Goal: Task Accomplishment & Management: Use online tool/utility

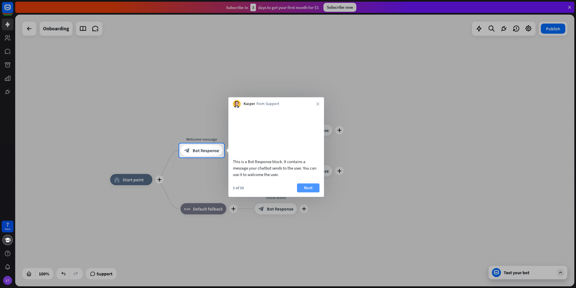
click at [311, 193] on button "Next" at bounding box center [308, 188] width 22 height 9
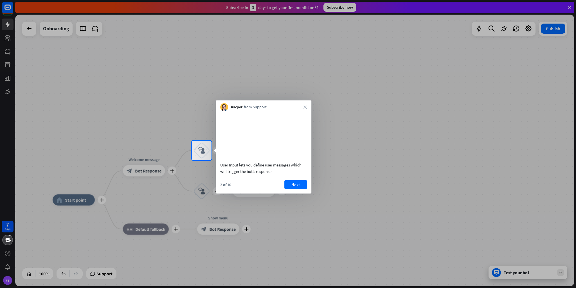
drag, startPoint x: 302, startPoint y: 188, endPoint x: 299, endPoint y: 192, distance: 4.8
click at [300, 189] on button "Next" at bounding box center [295, 184] width 22 height 9
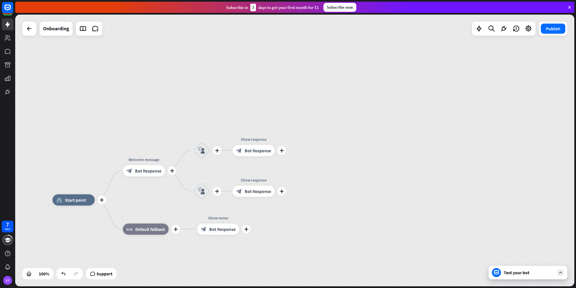
click at [299, 192] on div "plus home_2 Start point plus Welcome message block_bot_response Bot Response pl…" at bounding box center [294, 151] width 559 height 272
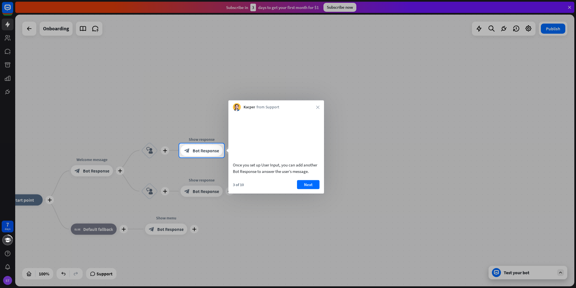
click at [319, 194] on div "3 of 10 Next" at bounding box center [276, 186] width 96 height 13
click at [317, 189] on button "Next" at bounding box center [308, 184] width 22 height 9
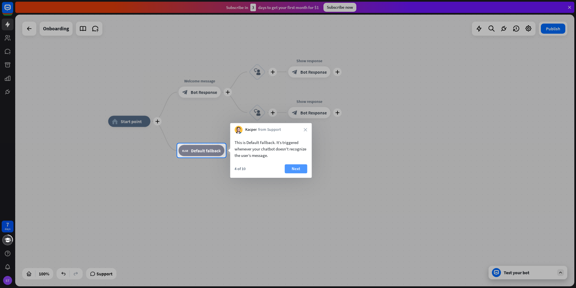
click at [300, 166] on button "Next" at bounding box center [295, 168] width 22 height 9
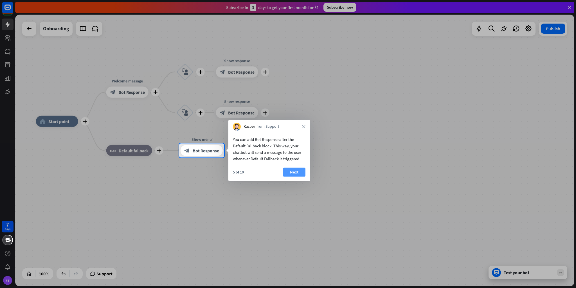
click at [297, 170] on button "Next" at bounding box center [294, 172] width 22 height 9
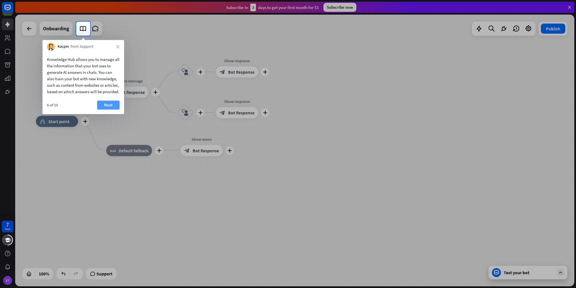
click at [111, 110] on button "Next" at bounding box center [108, 105] width 22 height 9
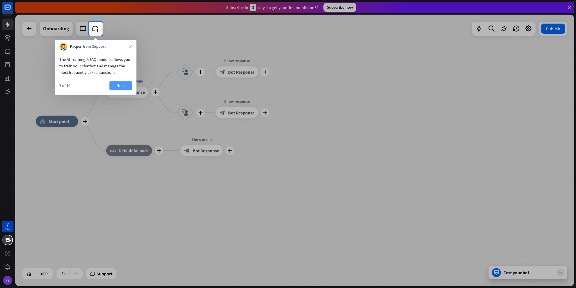
click at [126, 83] on button "Next" at bounding box center [120, 85] width 22 height 9
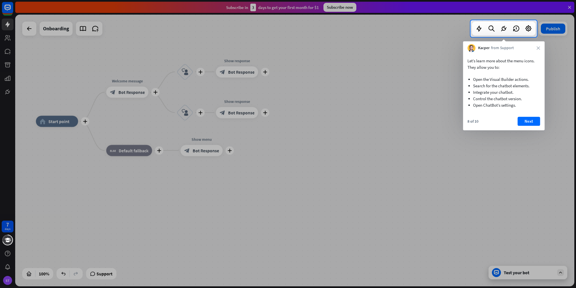
click at [536, 122] on button "Next" at bounding box center [528, 121] width 22 height 9
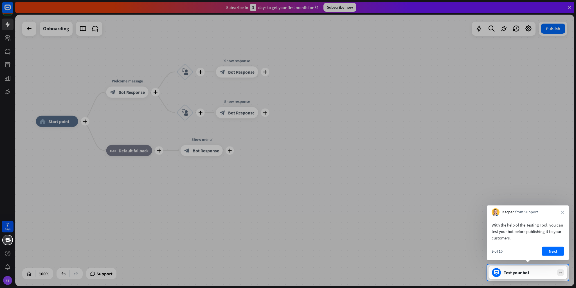
drag, startPoint x: 530, startPoint y: 56, endPoint x: 575, endPoint y: 13, distance: 63.0
click at [550, 253] on button "Next" at bounding box center [552, 251] width 22 height 9
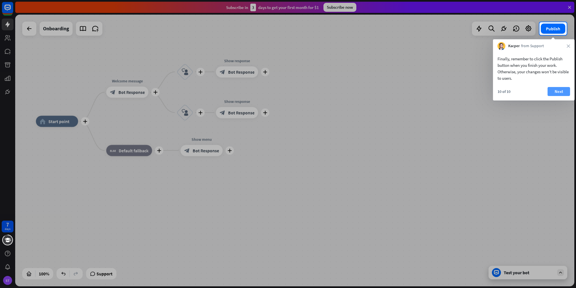
click at [550, 91] on button "Next" at bounding box center [558, 91] width 22 height 9
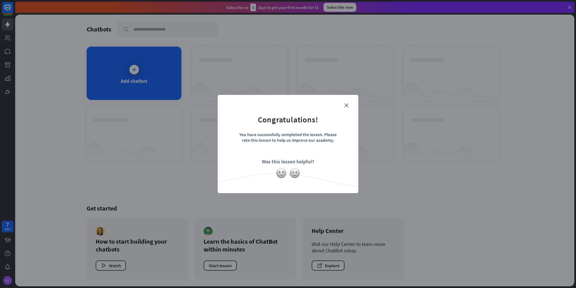
drag, startPoint x: 350, startPoint y: 105, endPoint x: 340, endPoint y: 106, distance: 9.3
click at [349, 105] on form "Congratulations! You have successfully completed the lesson. Please rate this l…" at bounding box center [288, 135] width 126 height 67
click at [345, 103] on icon "close" at bounding box center [346, 105] width 4 height 4
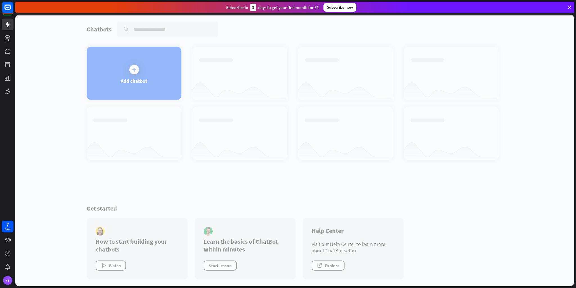
click at [142, 64] on div at bounding box center [294, 151] width 559 height 272
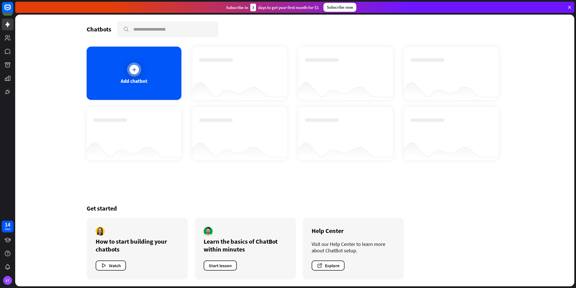
click at [134, 71] on icon at bounding box center [134, 70] width 6 height 6
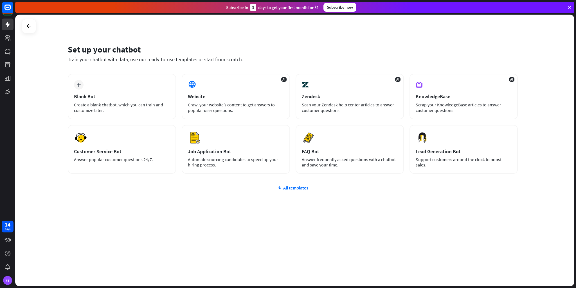
click at [23, 27] on div at bounding box center [29, 26] width 14 height 14
click at [28, 26] on icon at bounding box center [29, 26] width 7 height 7
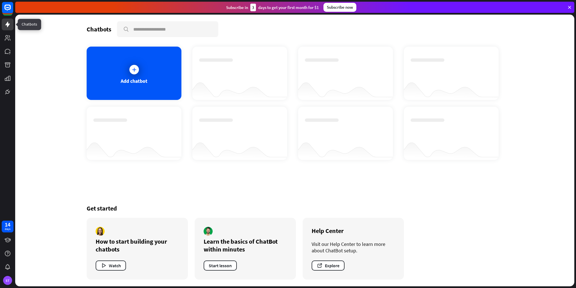
click at [6, 28] on link at bounding box center [8, 25] width 12 height 12
click at [6, 34] on link at bounding box center [8, 38] width 12 height 12
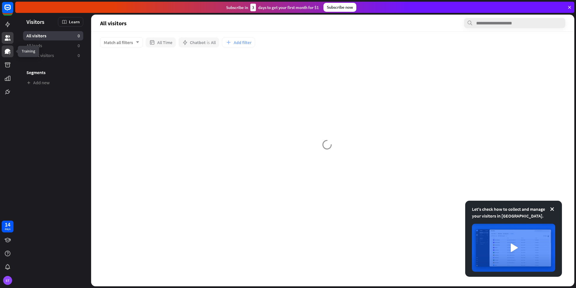
click at [4, 46] on link at bounding box center [8, 52] width 12 height 12
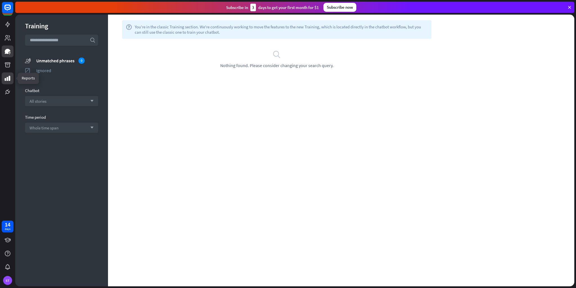
click at [8, 84] on link at bounding box center [8, 79] width 12 height 12
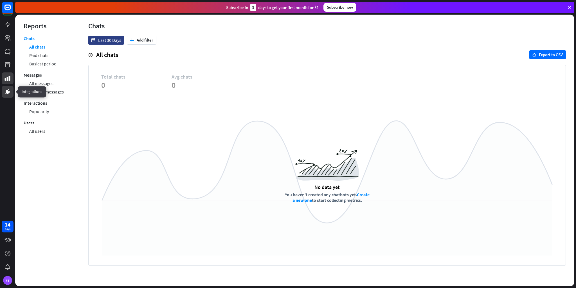
click at [4, 91] on icon at bounding box center [7, 92] width 7 height 7
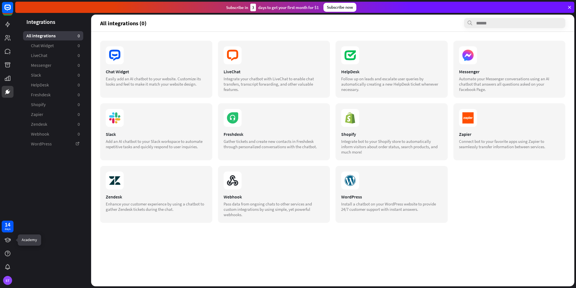
click at [11, 231] on div "14 days" at bounding box center [8, 227] width 12 height 12
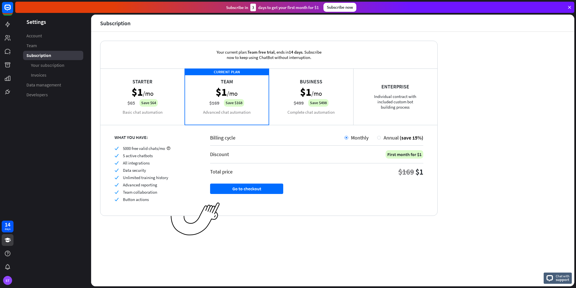
click at [4, 243] on icon at bounding box center [7, 240] width 7 height 7
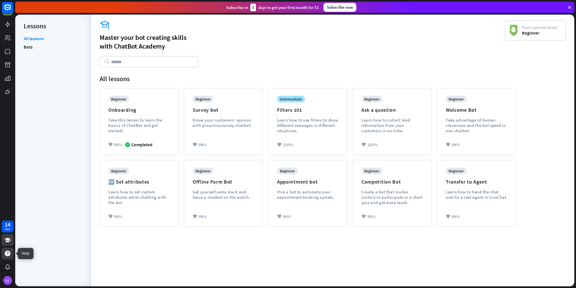
click at [8, 256] on icon at bounding box center [8, 254] width 6 height 6
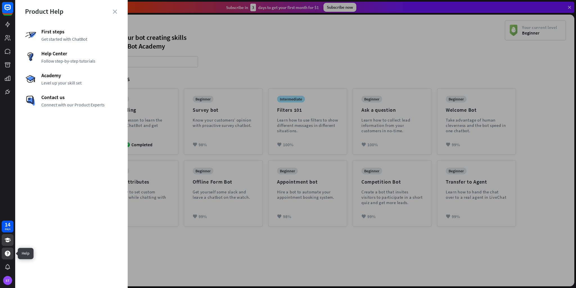
click at [11, 254] on icon at bounding box center [7, 253] width 7 height 7
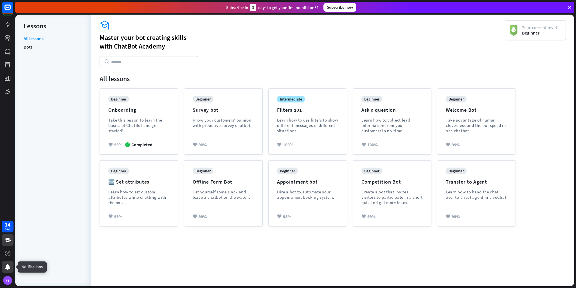
click at [10, 268] on icon at bounding box center [7, 267] width 7 height 7
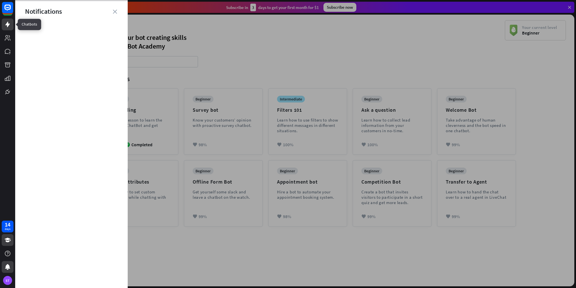
click at [3, 24] on link at bounding box center [8, 25] width 12 height 12
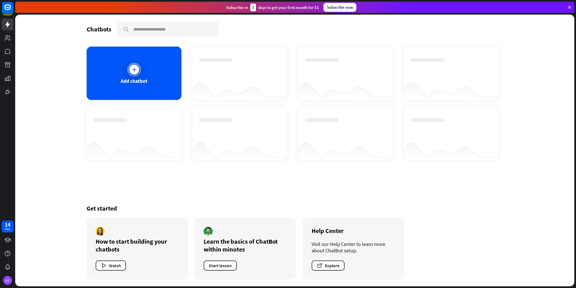
click at [150, 73] on div "Add chatbot" at bounding box center [134, 73] width 95 height 53
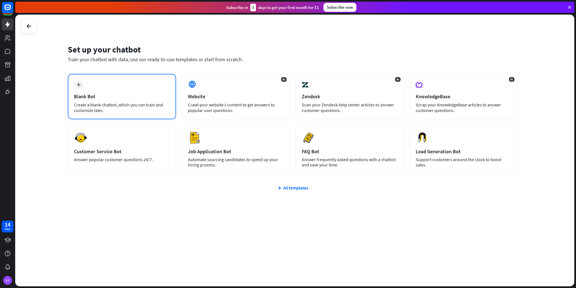
click at [146, 100] on div "plus Blank Bot Create a blank chatbot, which you can train and customize later." at bounding box center [122, 97] width 108 height 46
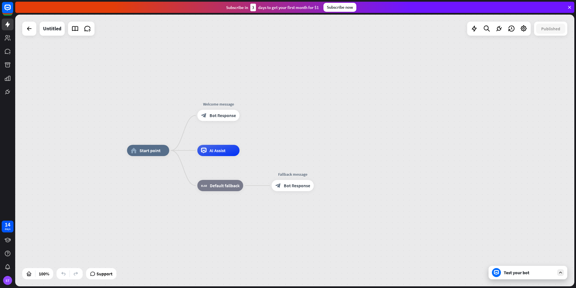
click at [520, 278] on div "Test your bot" at bounding box center [527, 272] width 79 height 13
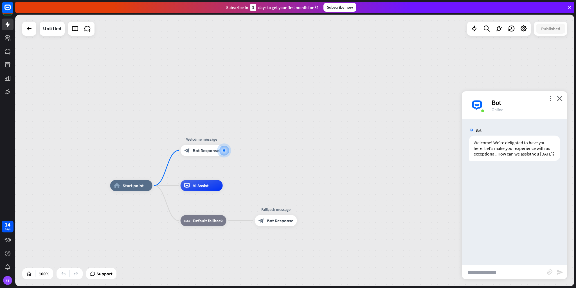
click at [497, 270] on input "text" at bounding box center [504, 273] width 85 height 14
type input "**********"
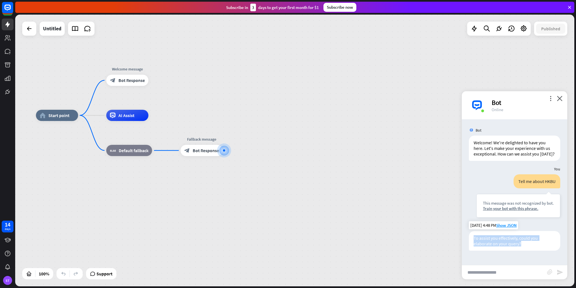
drag, startPoint x: 520, startPoint y: 246, endPoint x: 471, endPoint y: 235, distance: 50.2
click at [471, 235] on div "To assist you effectively, could you elaborate on your query?" at bounding box center [514, 241] width 91 height 20
copy div "To assist you effectively, could you elaborate on your query?"
click at [498, 271] on input "text" at bounding box center [504, 273] width 85 height 14
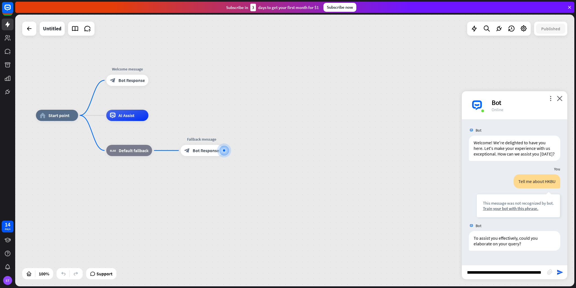
type input "**********"
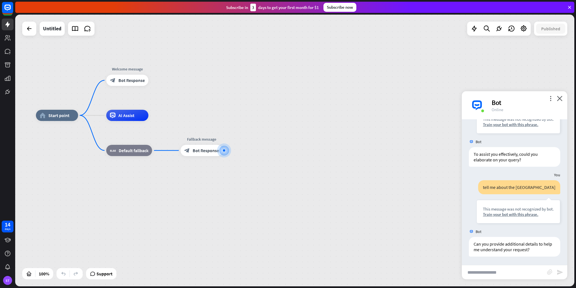
scroll to position [95, 0]
type input "**********"
click at [493, 188] on div "i would like to know the address" at bounding box center [525, 187] width 70 height 14
drag, startPoint x: 487, startPoint y: 187, endPoint x: 561, endPoint y: 191, distance: 73.7
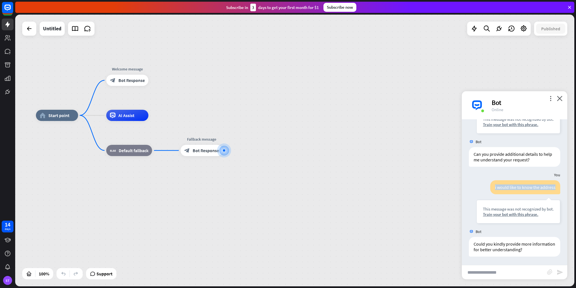
click at [561, 191] on div "i would like to know the address This message was not recognized by bot. Train …" at bounding box center [514, 203] width 105 height 46
copy div "i would like to know the address"
click at [484, 278] on input "text" at bounding box center [504, 273] width 85 height 14
paste input "**********"
type input "**********"
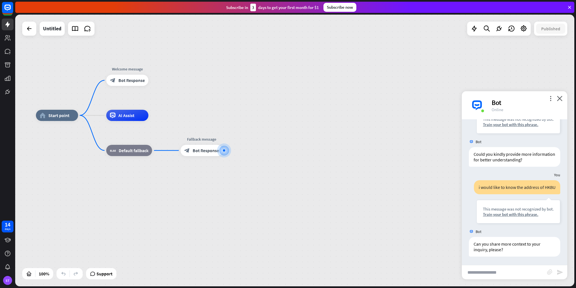
scroll to position [274, 0]
drag, startPoint x: 62, startPoint y: 18, endPoint x: 57, endPoint y: 26, distance: 9.1
click at [62, 19] on div "home_2 Start point Welcome message block_bot_response Bot Response AI Assist bl…" at bounding box center [294, 151] width 559 height 272
click at [57, 26] on div "Untitled" at bounding box center [52, 29] width 18 height 14
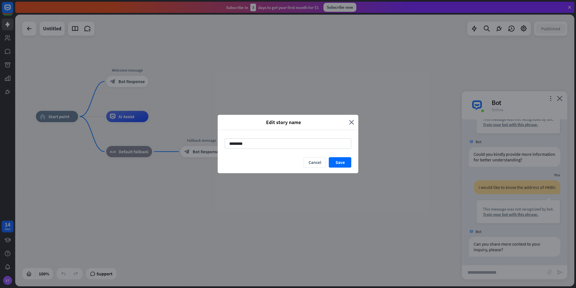
drag, startPoint x: 269, startPoint y: 146, endPoint x: 192, endPoint y: 145, distance: 76.5
click at [192, 145] on div "Edit story name close ******** Cancel Save" at bounding box center [288, 144] width 576 height 288
type input "**********"
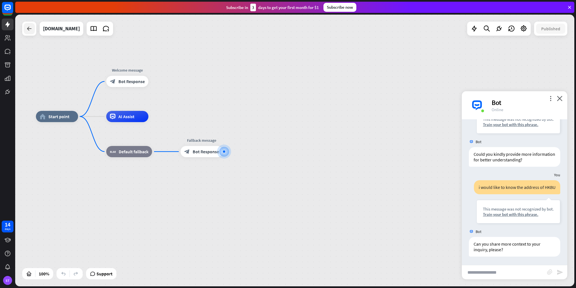
click at [28, 29] on icon at bounding box center [29, 28] width 7 height 7
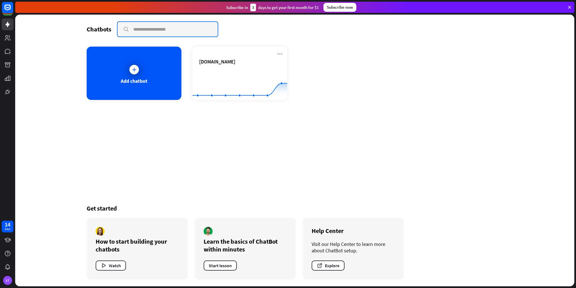
click at [150, 30] on input "text" at bounding box center [168, 29] width 100 height 15
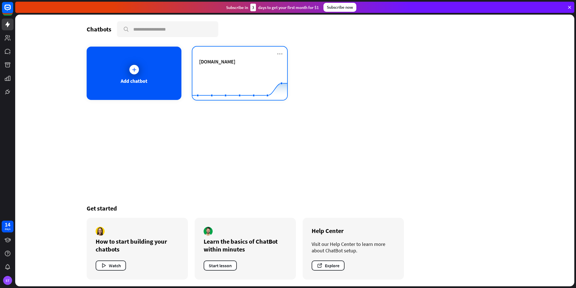
click at [225, 65] on div "[DOMAIN_NAME]" at bounding box center [239, 68] width 81 height 20
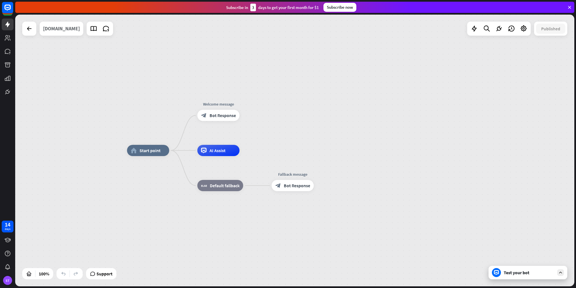
click at [64, 27] on div "[DOMAIN_NAME]" at bounding box center [61, 29] width 37 height 14
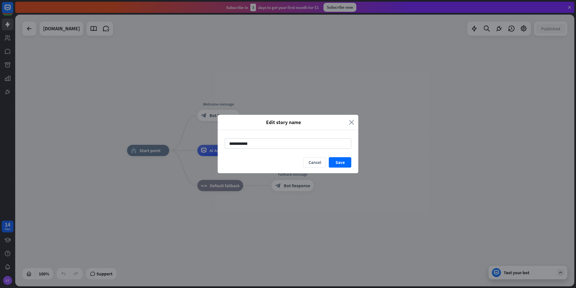
click at [352, 120] on icon "close" at bounding box center [351, 122] width 5 height 6
